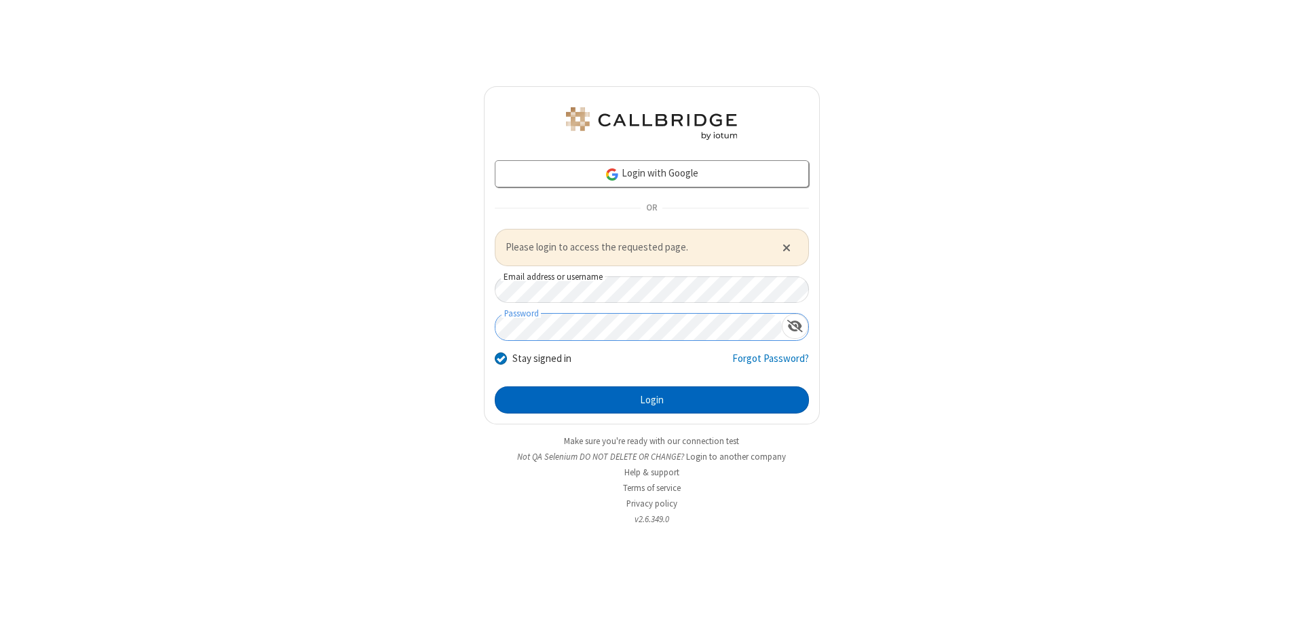
click at [652, 399] on button "Login" at bounding box center [652, 399] width 314 height 27
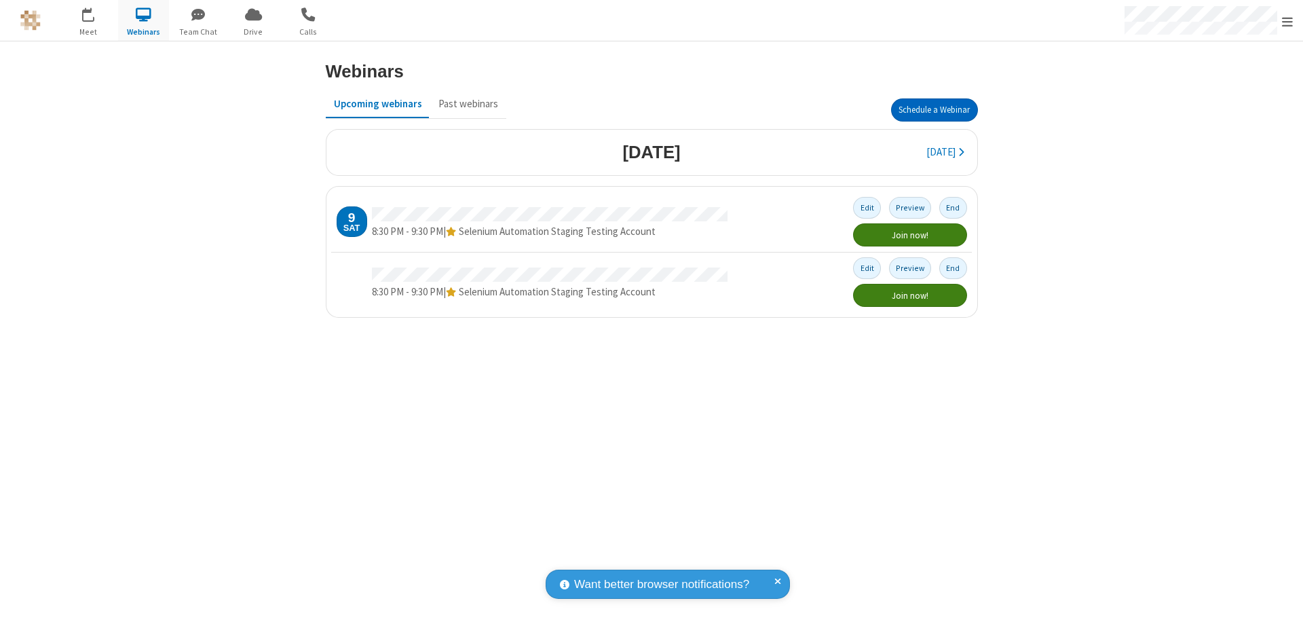
click at [934, 110] on button "Schedule a Webinar" at bounding box center [934, 109] width 87 height 23
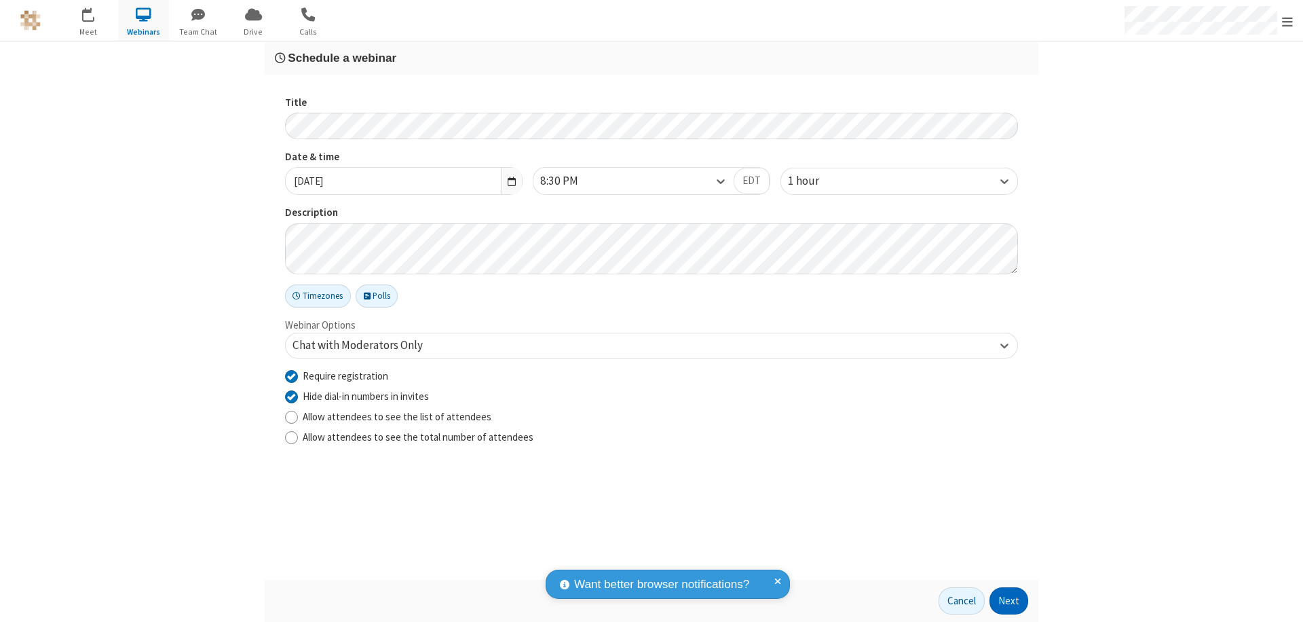
click at [1009, 601] on button "Next" at bounding box center [1009, 600] width 39 height 27
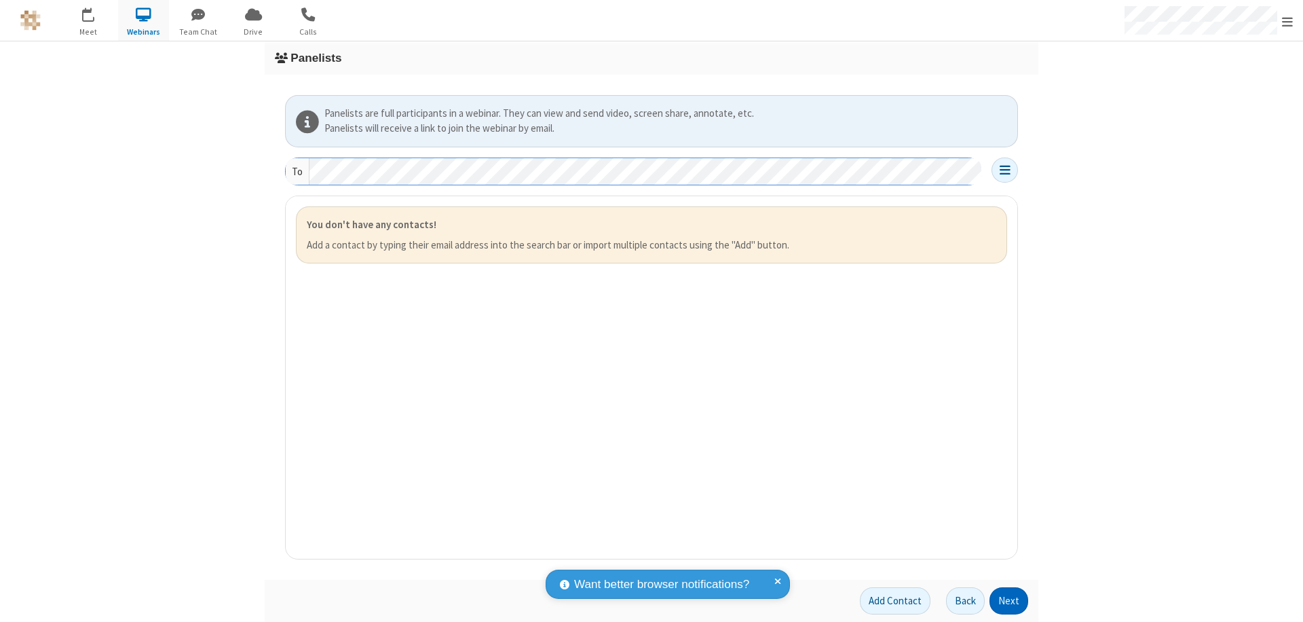
click at [1009, 601] on button "Next" at bounding box center [1009, 600] width 39 height 27
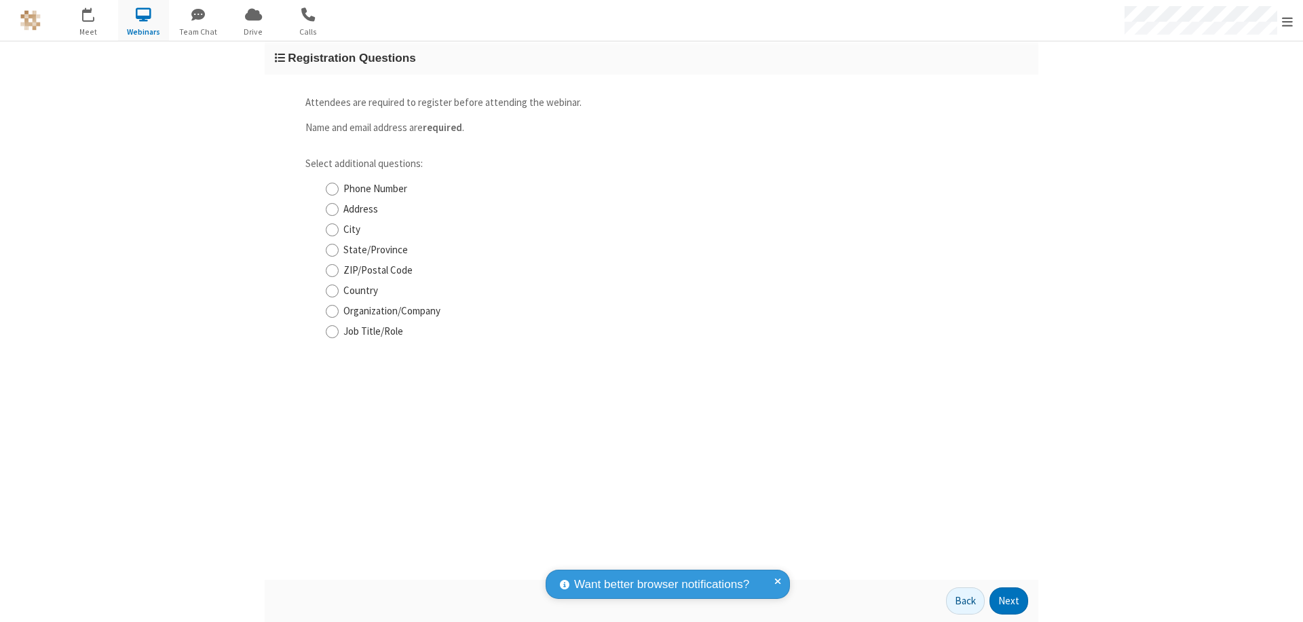
click at [332, 189] on input "Phone Number" at bounding box center [332, 189] width 13 height 14
checkbox input "true"
click at [1009, 601] on button "Next" at bounding box center [1009, 600] width 39 height 27
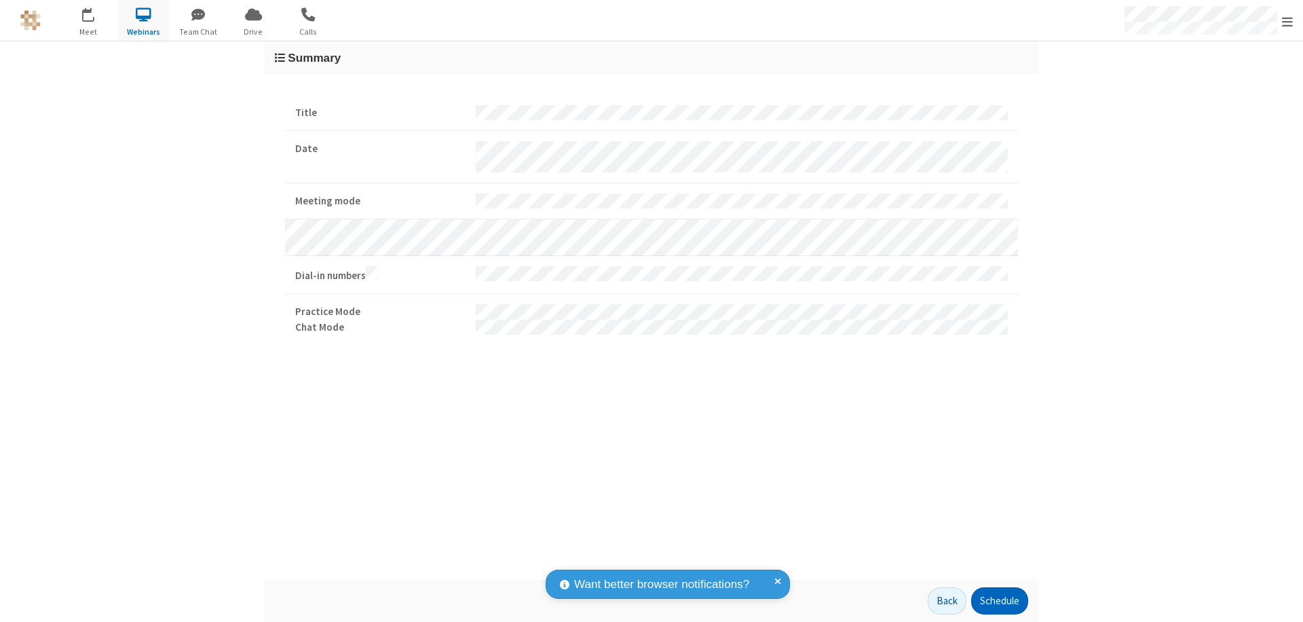
click at [999, 601] on button "Schedule" at bounding box center [999, 600] width 57 height 27
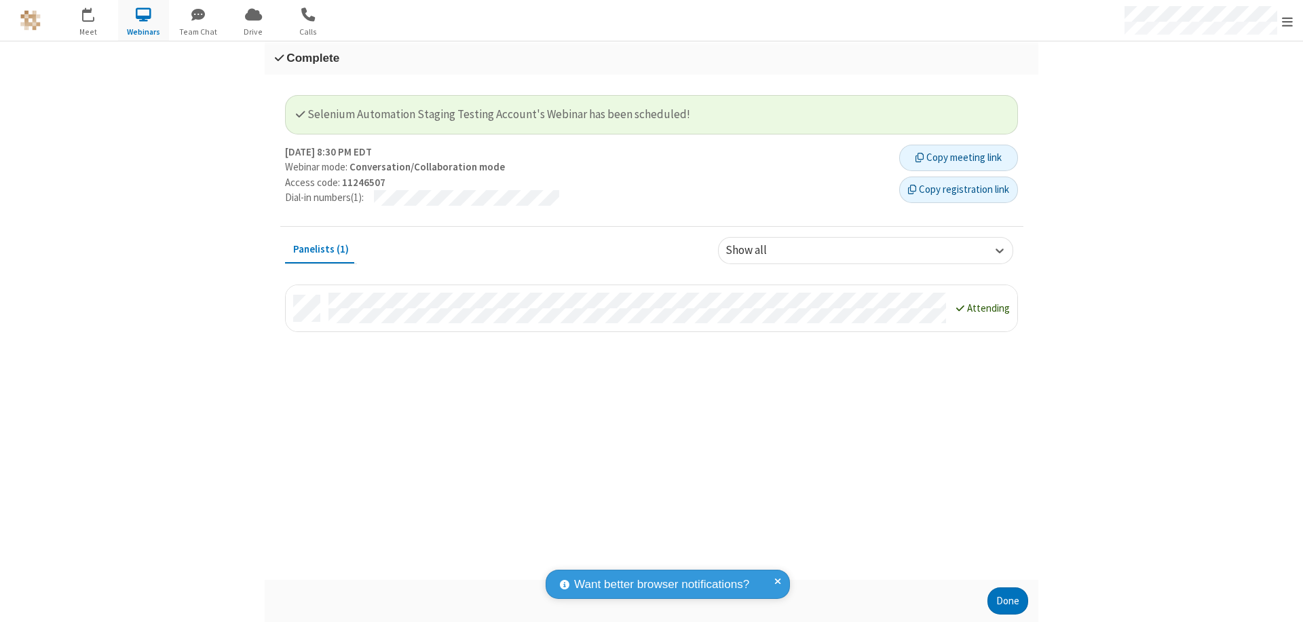
click at [958, 189] on button "Copy registration link" at bounding box center [958, 189] width 119 height 27
click at [1008, 601] on button "Done" at bounding box center [1008, 600] width 41 height 27
